Goal: Task Accomplishment & Management: Manage account settings

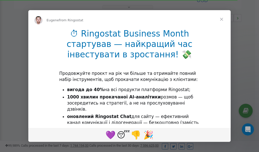
click at [223, 20] on span "Close" at bounding box center [222, 19] width 18 height 18
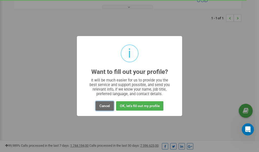
click at [106, 106] on button "Cancel" at bounding box center [105, 105] width 18 height 9
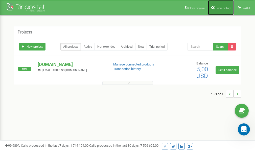
click at [217, 8] on span "Profile settings" at bounding box center [223, 8] width 15 height 3
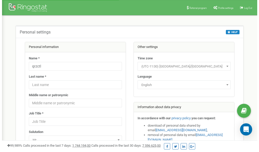
scroll to position [25, 0]
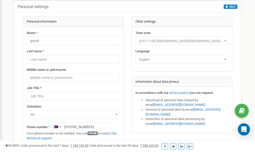
click at [97, 133] on link "verify it" at bounding box center [93, 133] width 10 height 4
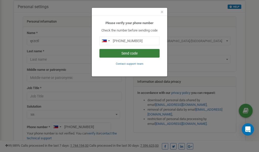
click at [125, 53] on button "Send code" at bounding box center [129, 53] width 60 height 9
